Goal: Use online tool/utility: Utilize a website feature to perform a specific function

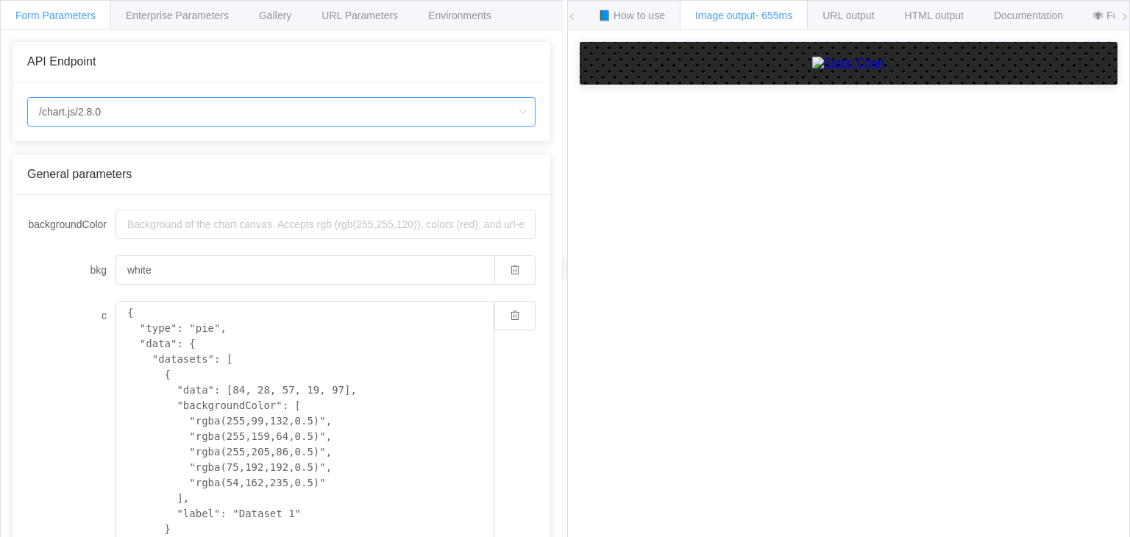
click at [82, 108] on input "/chart.js/2.8.0" at bounding box center [281, 111] width 508 height 29
click at [162, 38] on div "API Endpoint /chart.js/2.8.0 General parameters backgroundColor bkg white c { "…" at bounding box center [281, 295] width 561 height 530
click at [144, 15] on span "Enterprise Parameters" at bounding box center [177, 16] width 103 height 12
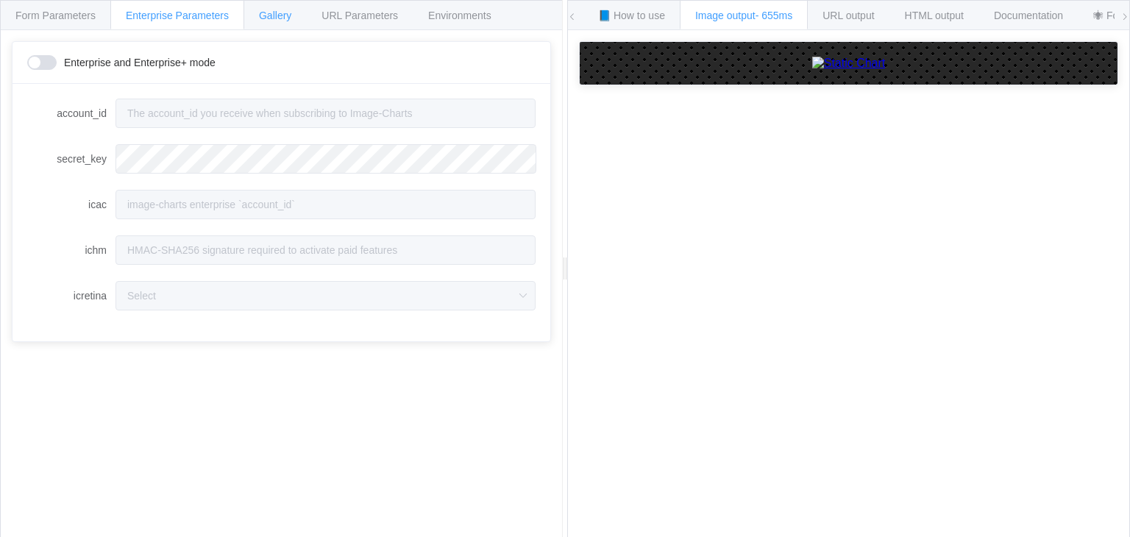
click at [259, 17] on span "Gallery" at bounding box center [275, 16] width 32 height 12
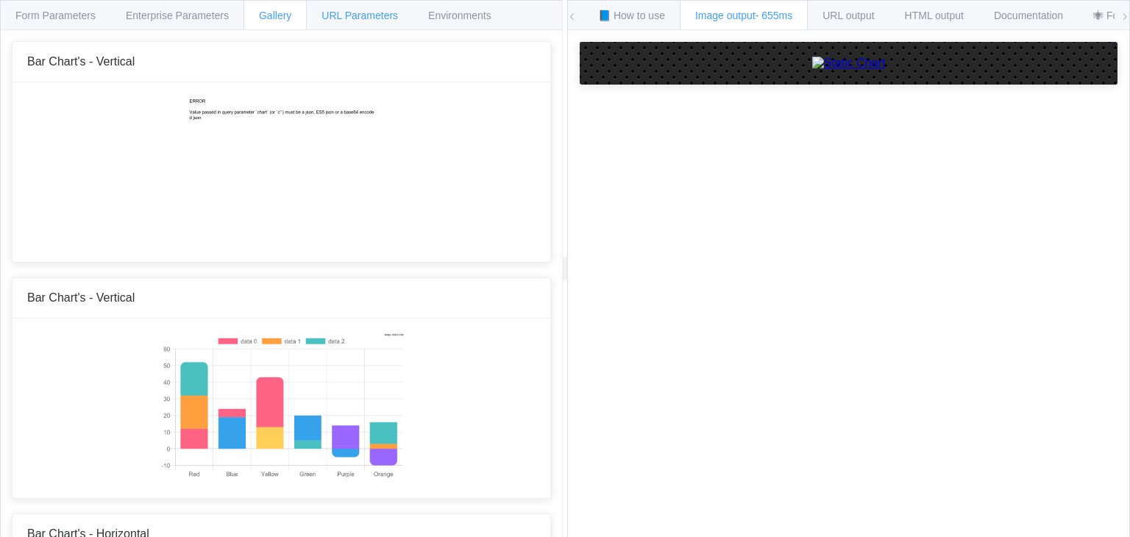
click at [333, 24] on div "URL Parameters" at bounding box center [359, 14] width 107 height 29
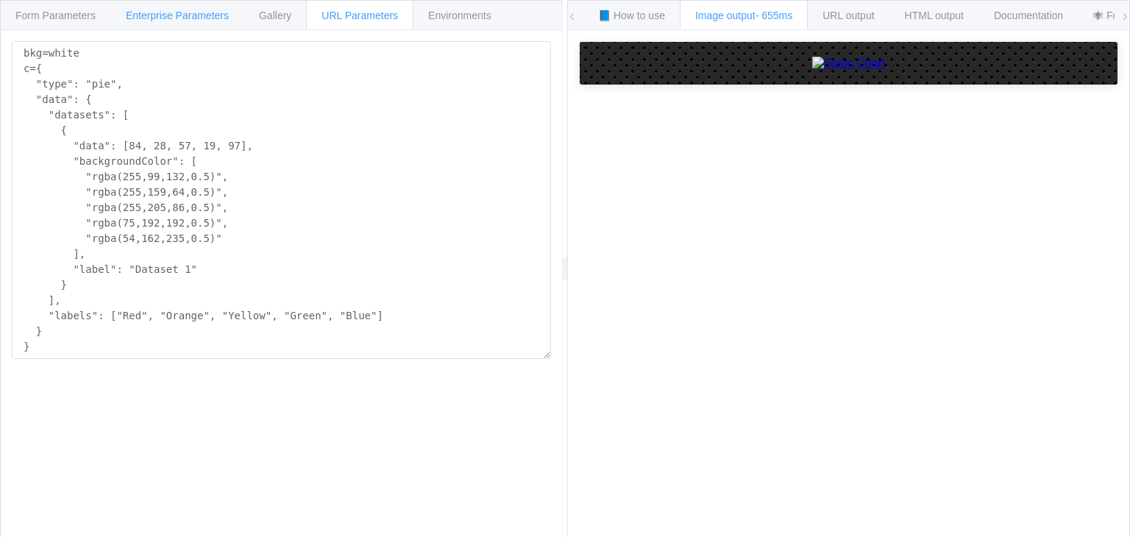
click at [193, 21] on div "Enterprise Parameters" at bounding box center [177, 14] width 134 height 29
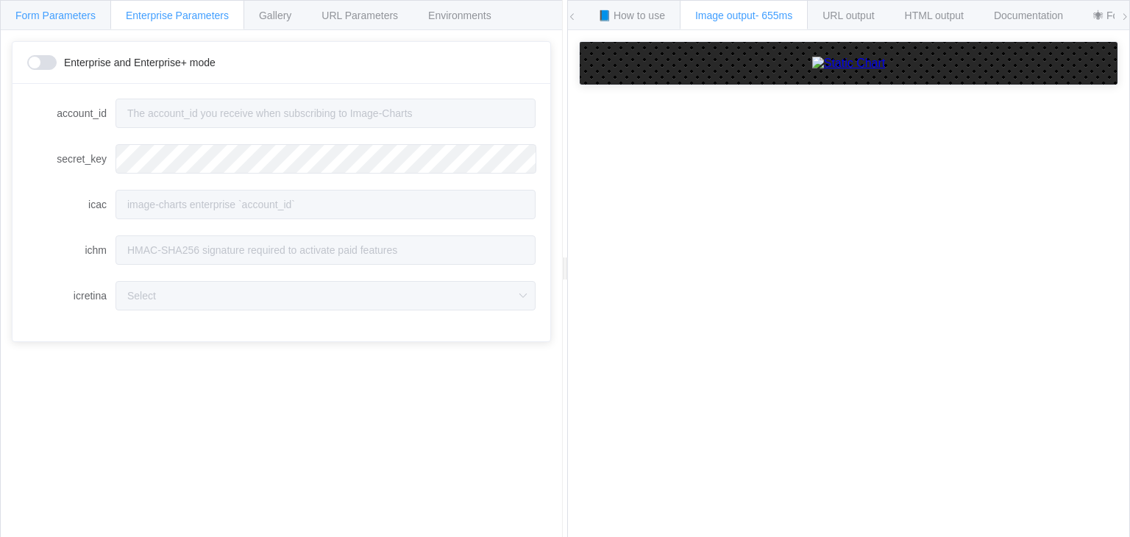
click at [29, 29] on div "Form Parameters" at bounding box center [55, 14] width 111 height 29
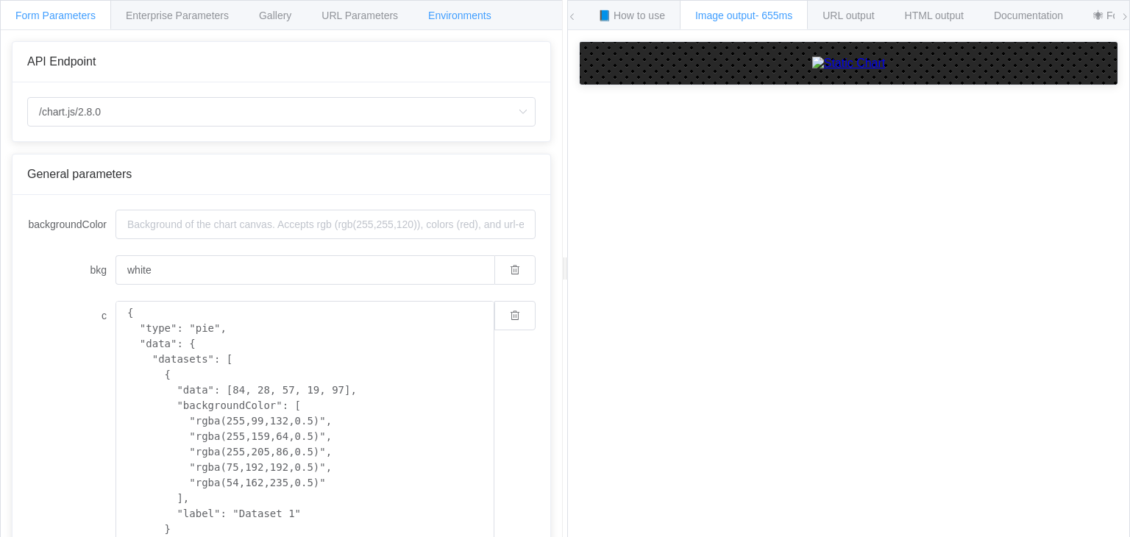
click at [433, 13] on span "Environments" at bounding box center [459, 16] width 63 height 12
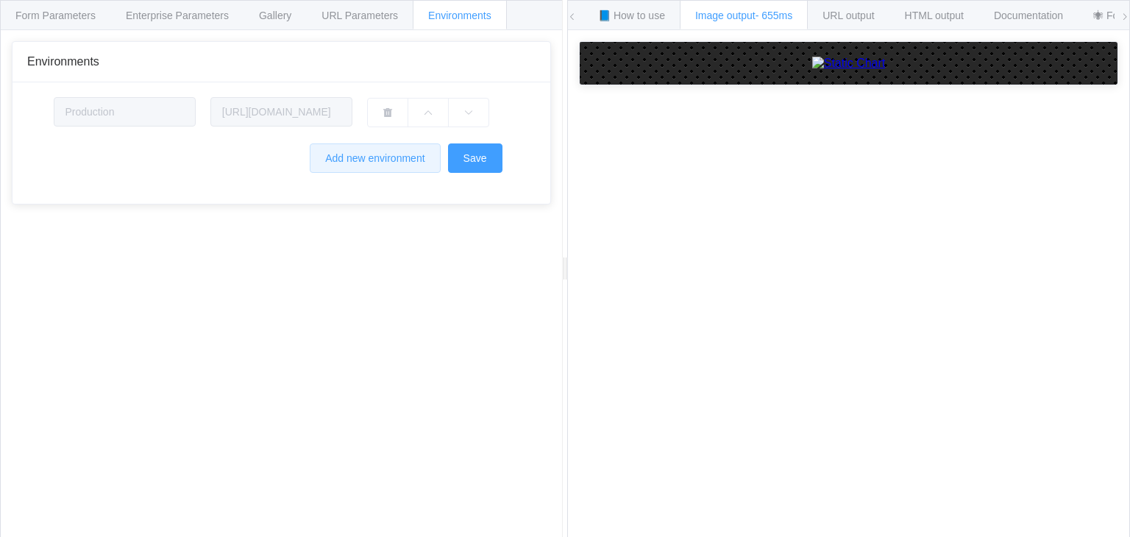
click at [337, 163] on button "Add new environment" at bounding box center [375, 157] width 130 height 29
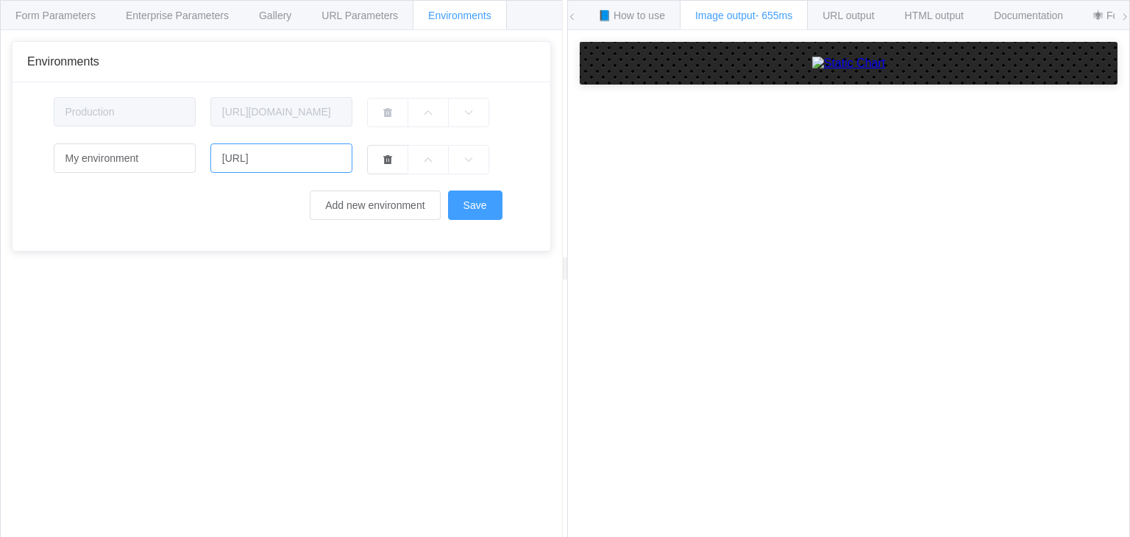
click at [251, 165] on input "[URL]" at bounding box center [281, 157] width 142 height 29
drag, startPoint x: 300, startPoint y: 160, endPoint x: 215, endPoint y: 160, distance: 85.3
click at [215, 160] on input "[URL]" at bounding box center [281, 157] width 142 height 29
click at [156, 152] on input "My environment" at bounding box center [125, 157] width 142 height 29
drag, startPoint x: 297, startPoint y: 162, endPoint x: 177, endPoint y: 147, distance: 120.8
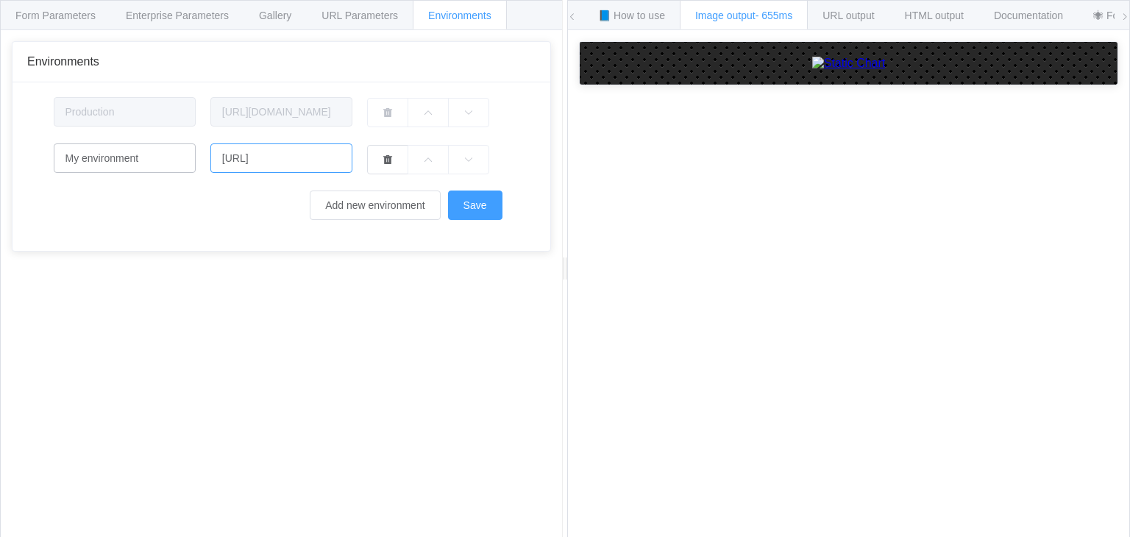
click at [177, 147] on div "My environment [URL]" at bounding box center [281, 158] width 471 height 30
click at [308, 12] on div "URL Parameters" at bounding box center [359, 14] width 107 height 29
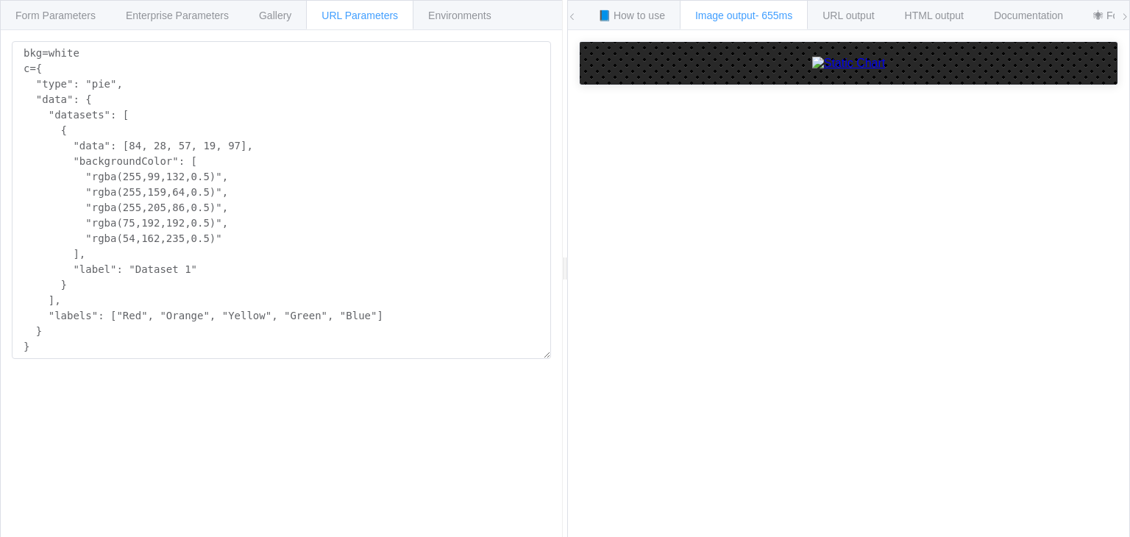
click at [359, 24] on div "URL Parameters" at bounding box center [359, 14] width 107 height 29
click at [259, 14] on span "Gallery" at bounding box center [275, 16] width 32 height 12
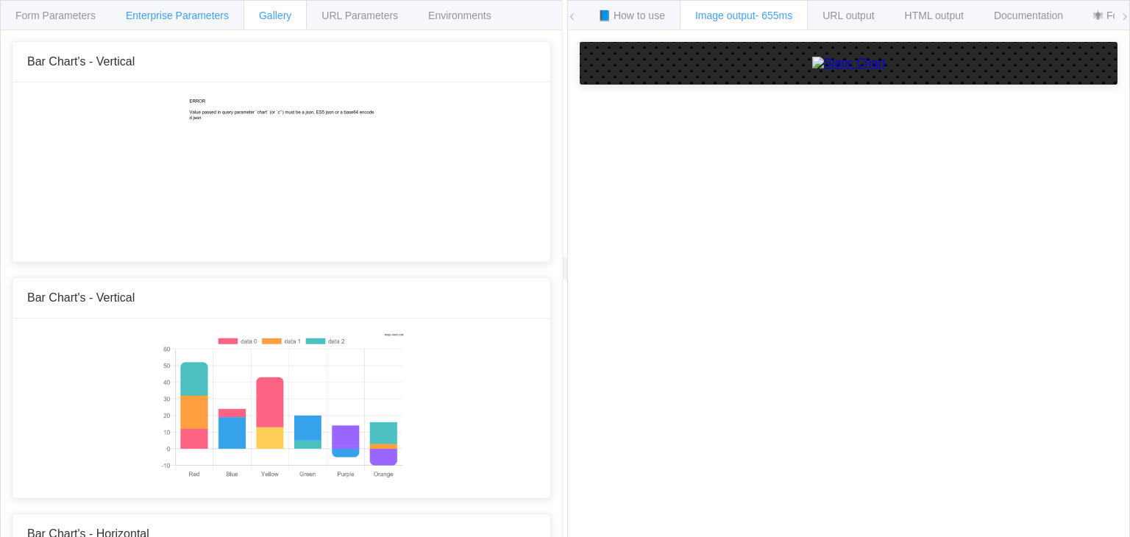
click at [205, 20] on span "Enterprise Parameters" at bounding box center [177, 16] width 103 height 12
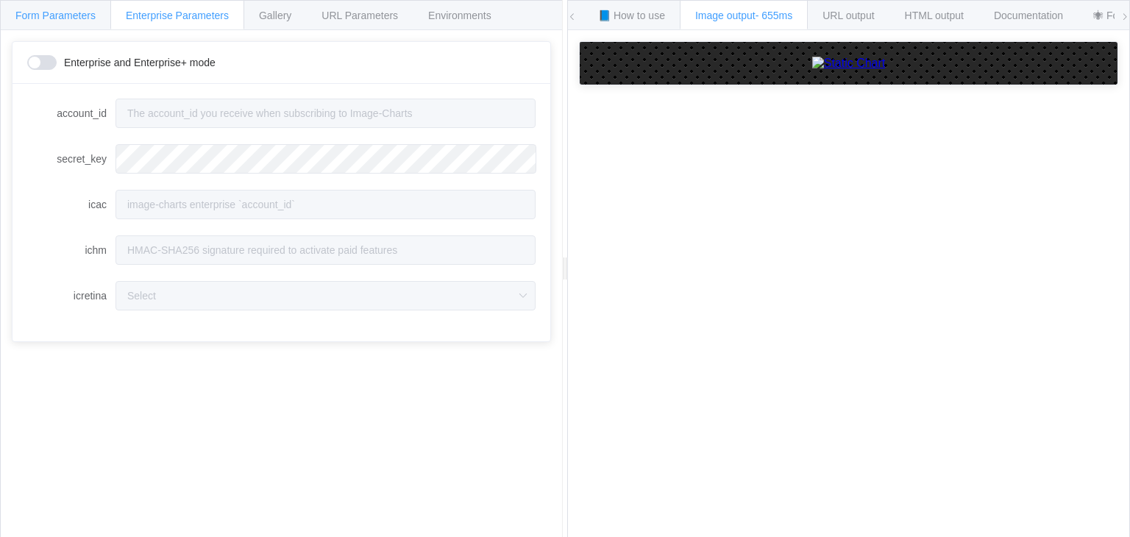
click at [88, 15] on span "Form Parameters" at bounding box center [55, 16] width 80 height 12
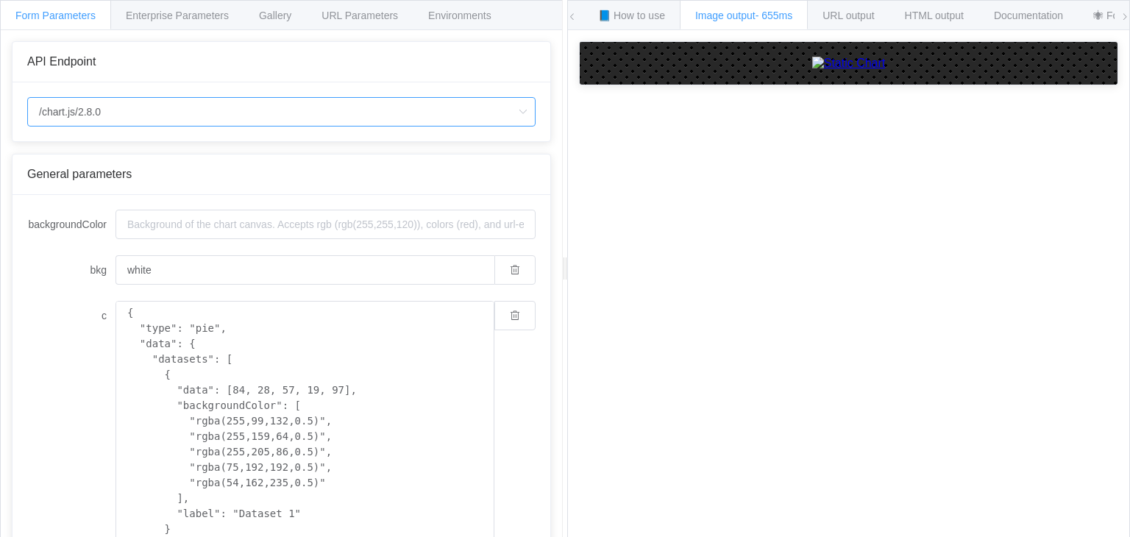
click at [82, 98] on input "/chart.js/2.8.0" at bounding box center [281, 111] width 508 height 29
click at [90, 152] on li "/chart" at bounding box center [282, 152] width 508 height 25
type input "/chart"
type input "20"
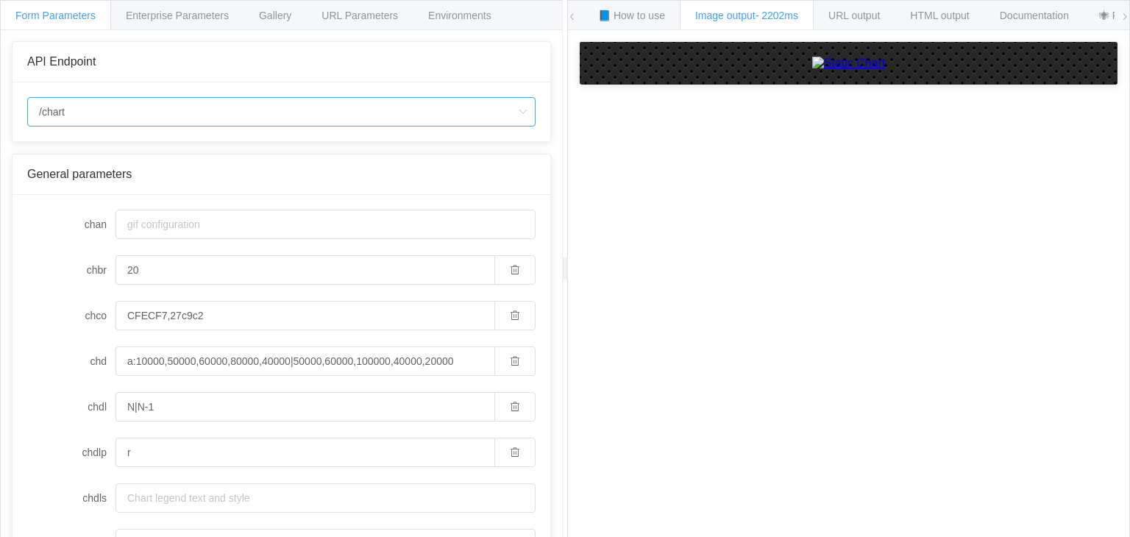
click at [102, 112] on input "/chart" at bounding box center [281, 111] width 508 height 29
click at [81, 150] on li "/chart" at bounding box center [282, 152] width 508 height 25
click at [617, 15] on span "📘 How to use" at bounding box center [631, 16] width 67 height 12
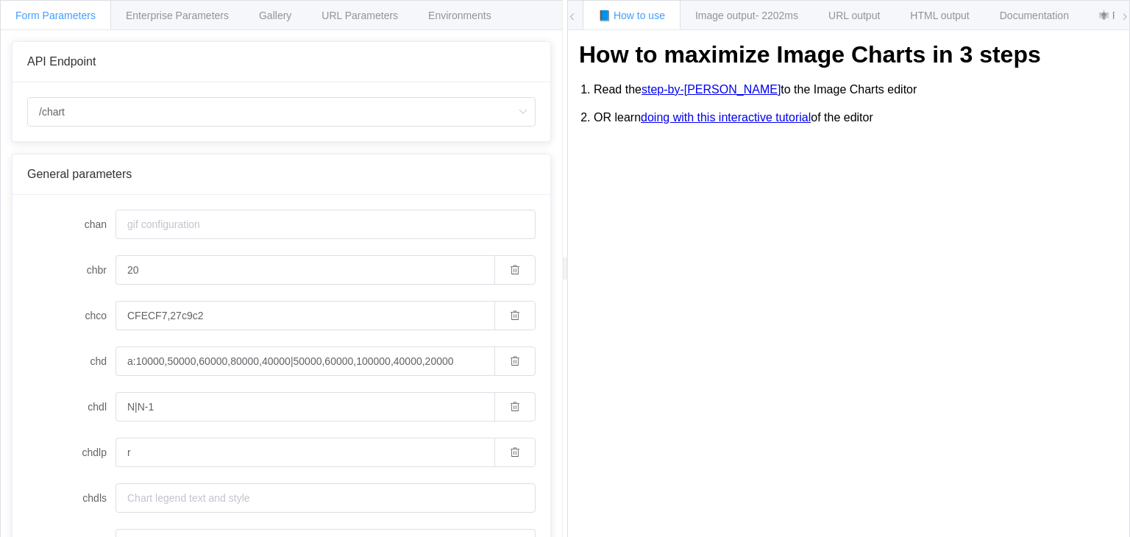
click at [686, 90] on link "step-by-[PERSON_NAME]" at bounding box center [711, 89] width 139 height 13
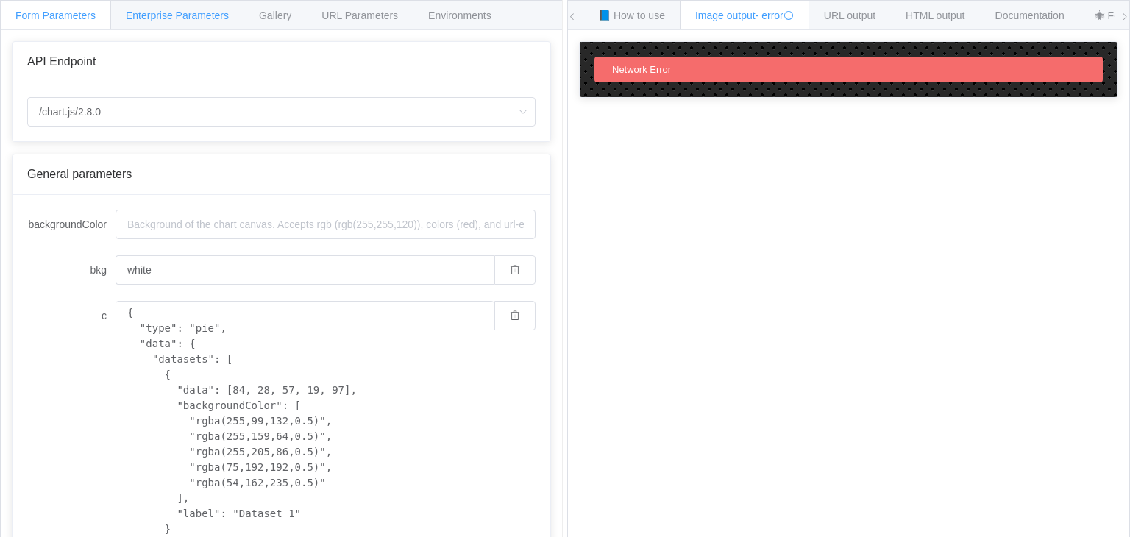
click at [188, 21] on span "Enterprise Parameters" at bounding box center [177, 16] width 103 height 12
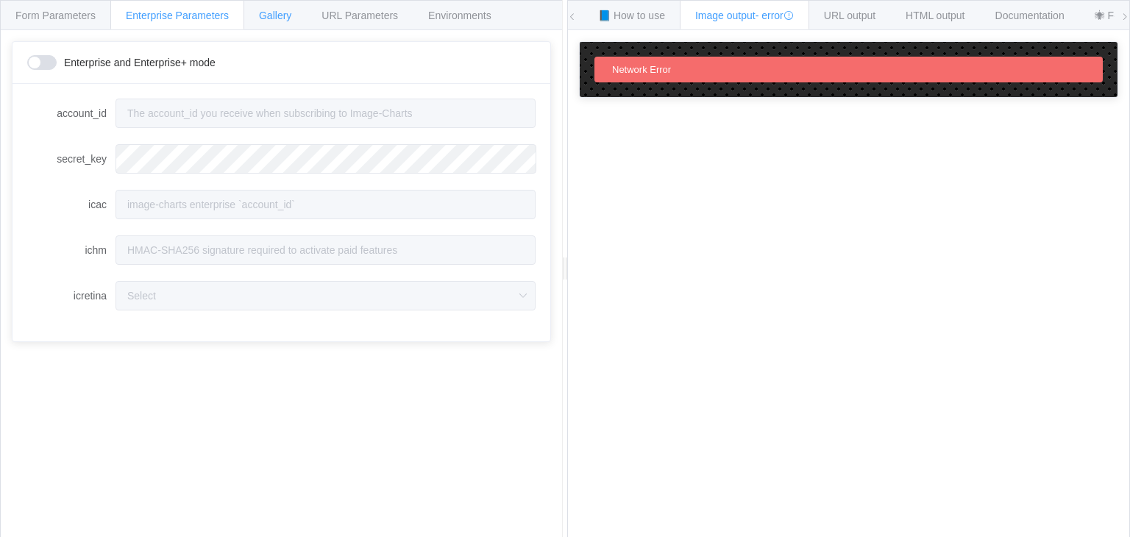
click at [265, 10] on span "Gallery" at bounding box center [275, 16] width 32 height 12
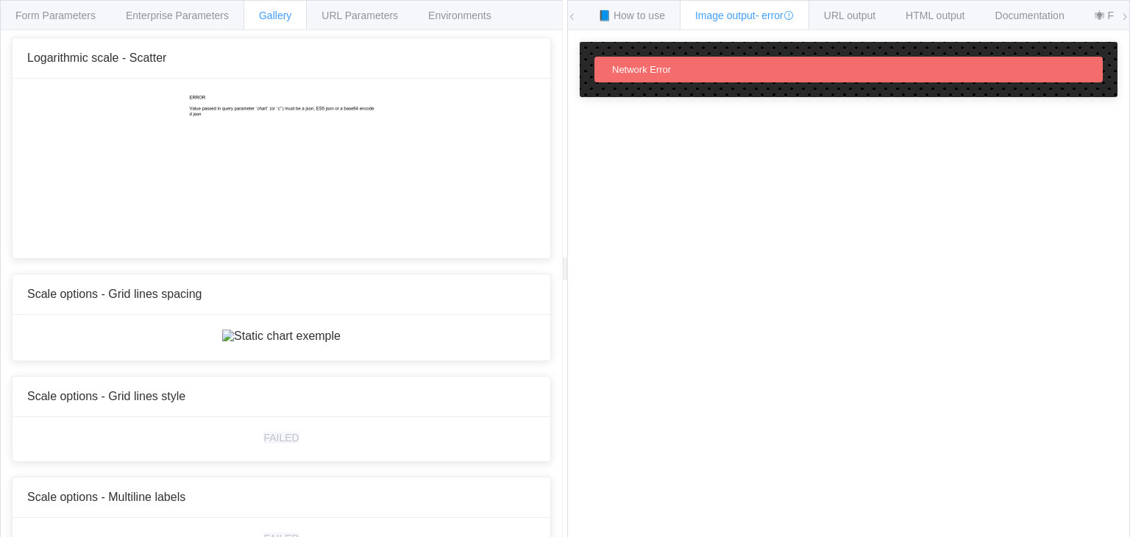
scroll to position [5297, 0]
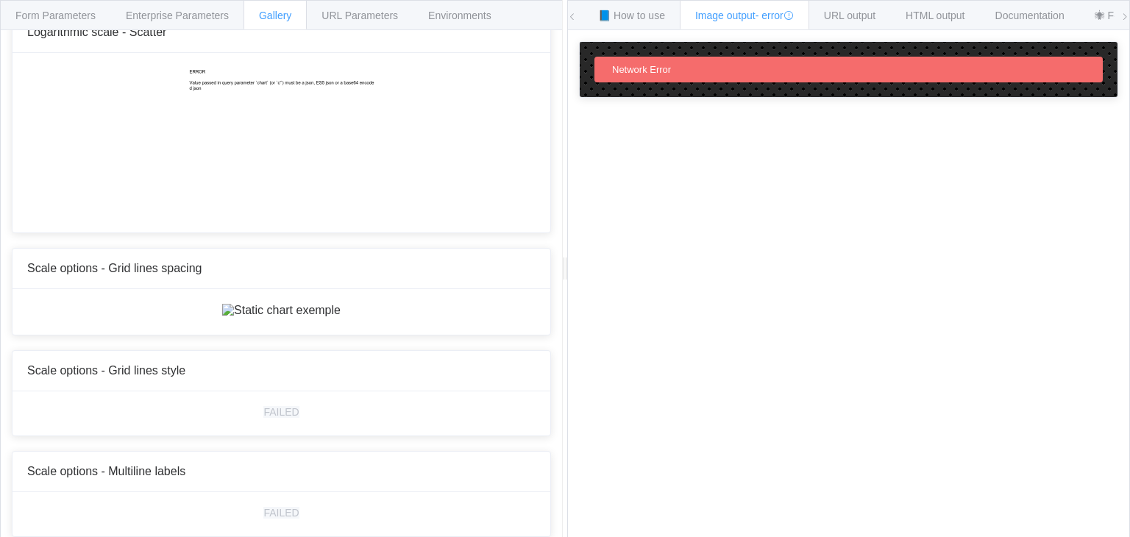
click at [679, 68] on div "Network Error" at bounding box center [848, 70] width 508 height 26
click at [862, 19] on span "URL output" at bounding box center [850, 16] width 52 height 12
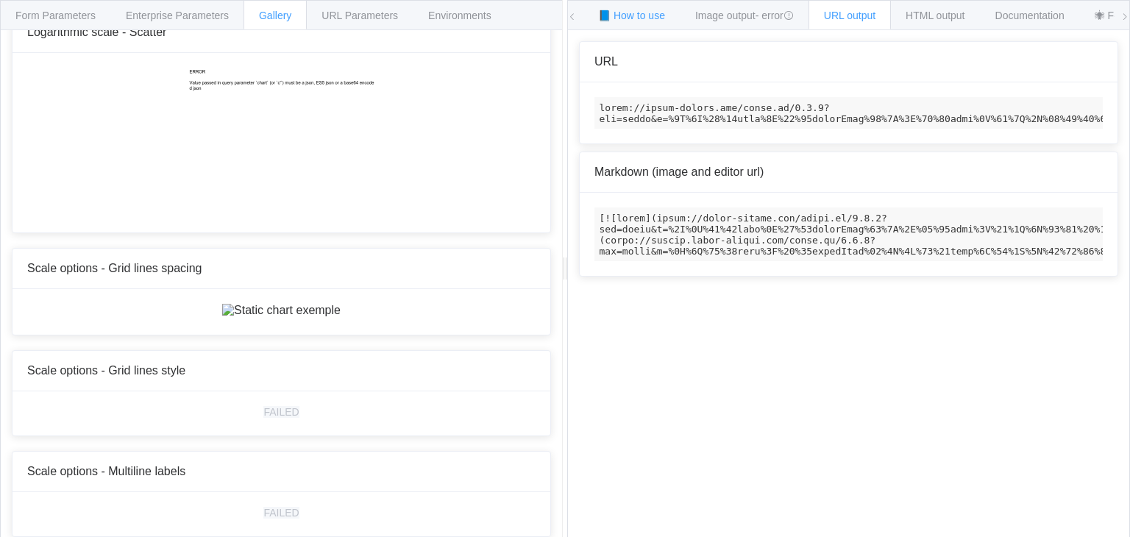
click at [652, 15] on span "📘 How to use" at bounding box center [631, 16] width 67 height 12
